Goal: Find specific page/section: Find specific page/section

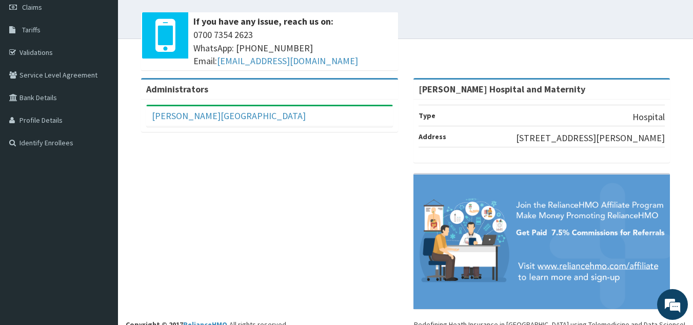
scroll to position [162, 0]
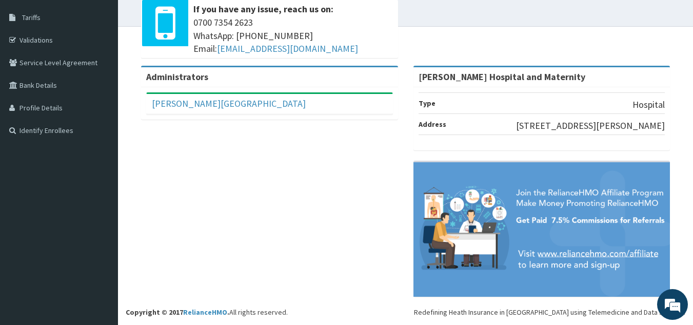
click at [125, 51] on footer "Redefining Heath Insurance in Africa using Telemedicine and Data Science! Copyr…" at bounding box center [405, 175] width 575 height 299
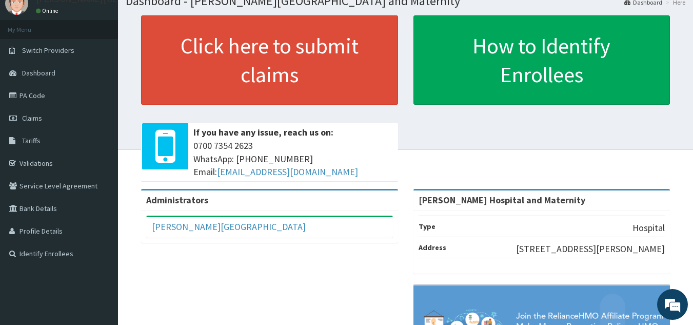
scroll to position [0, 0]
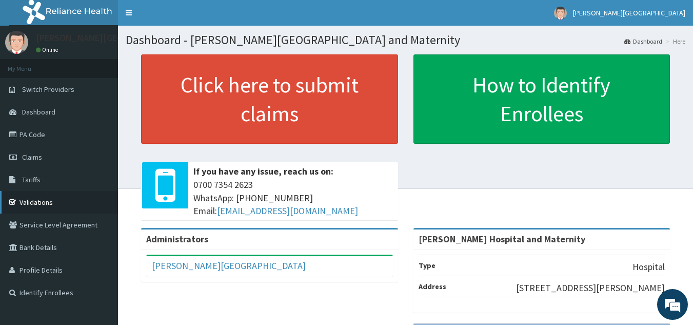
click at [43, 197] on link "Validations" at bounding box center [59, 202] width 118 height 23
click at [38, 203] on link "Validations" at bounding box center [59, 202] width 118 height 23
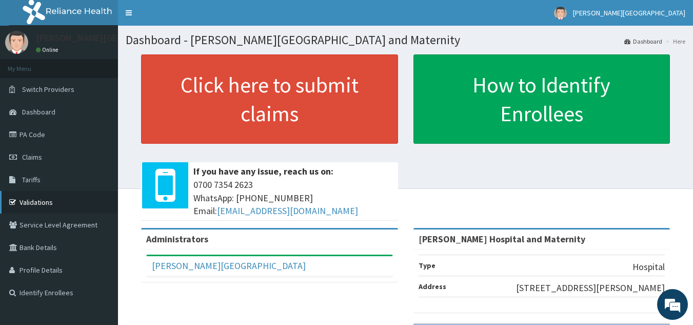
click at [38, 203] on link "Validations" at bounding box center [59, 202] width 118 height 23
click at [43, 200] on link "Validations" at bounding box center [59, 202] width 118 height 23
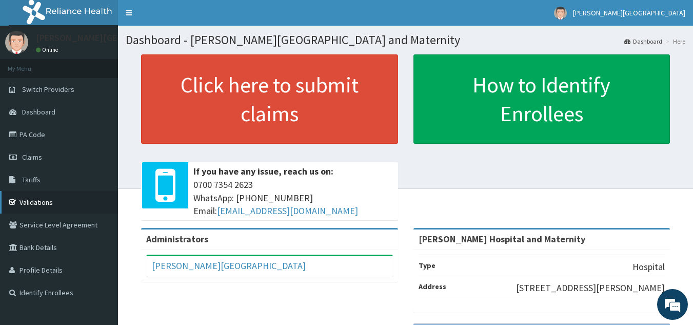
click at [43, 200] on link "Validations" at bounding box center [59, 202] width 118 height 23
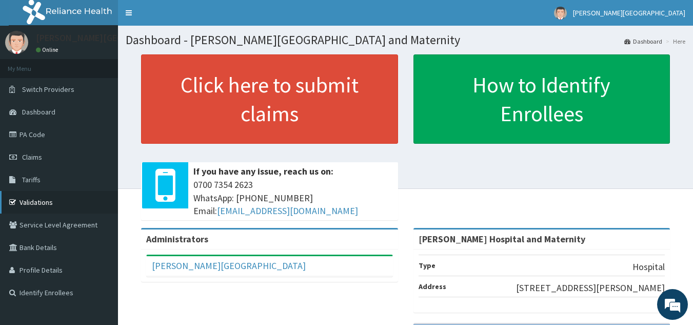
click at [43, 200] on link "Validations" at bounding box center [59, 202] width 118 height 23
click at [47, 199] on link "Validations" at bounding box center [59, 202] width 118 height 23
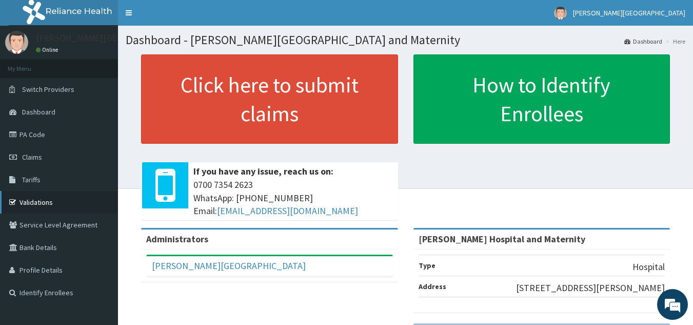
click at [47, 199] on link "Validations" at bounding box center [59, 202] width 118 height 23
click at [33, 206] on link "Validations" at bounding box center [59, 202] width 118 height 23
click at [34, 201] on link "Validations" at bounding box center [59, 202] width 118 height 23
